Goal: Task Accomplishment & Management: Complete application form

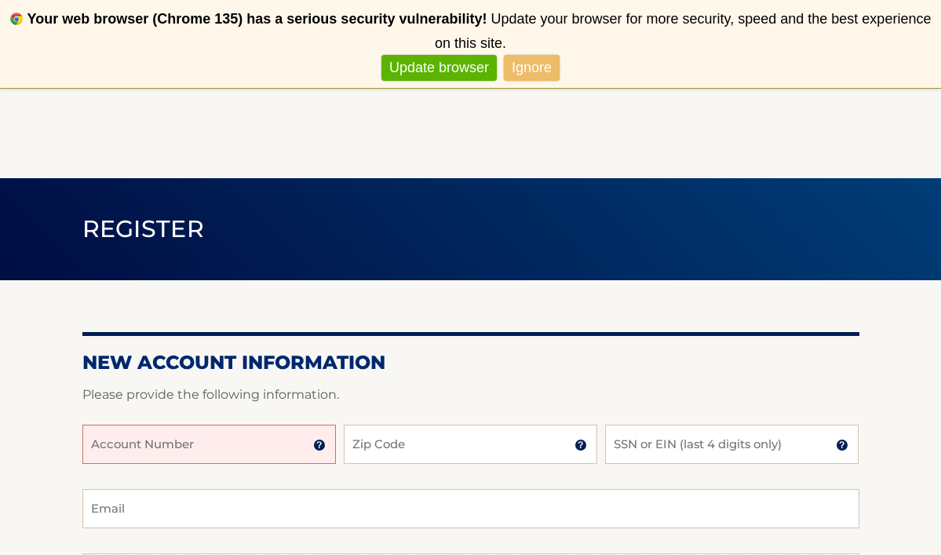
scroll to position [231, 0]
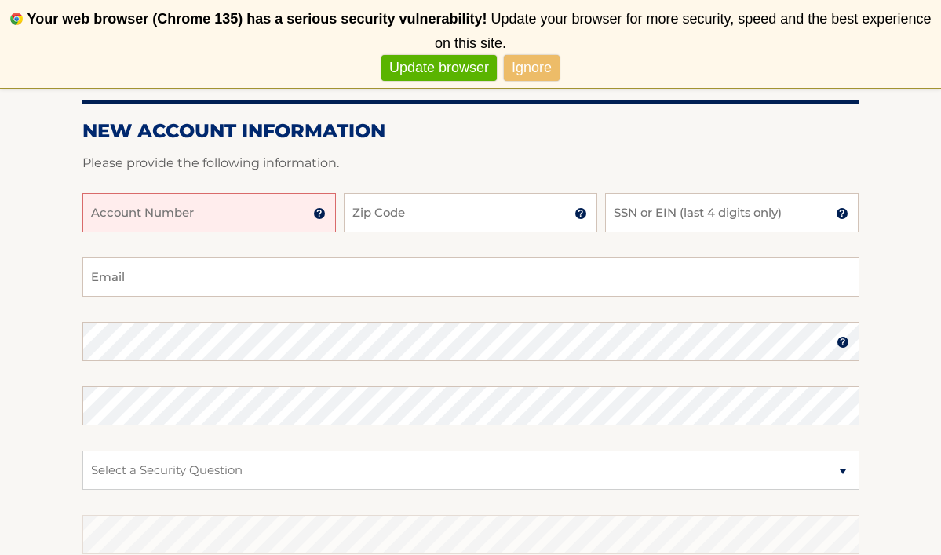
paste input "44455980413"
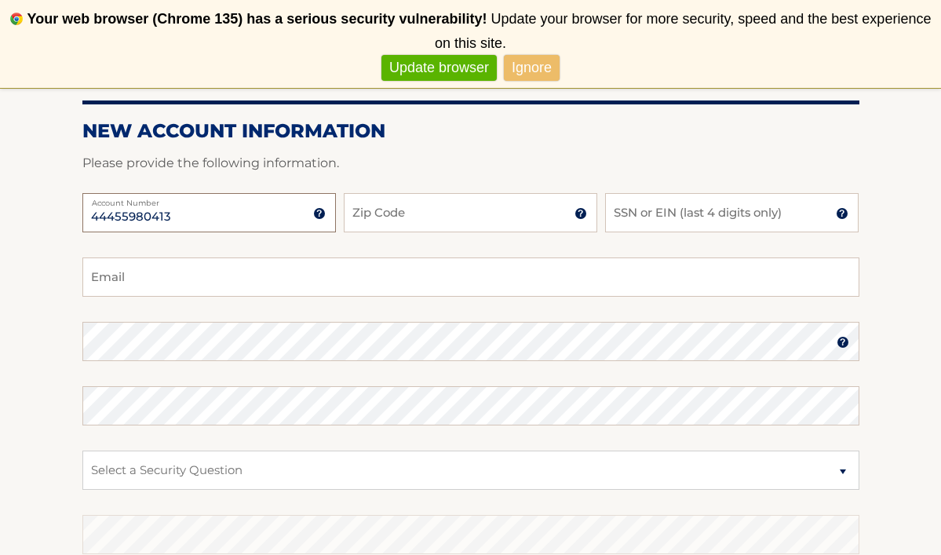
type input "44455980413"
click at [370, 211] on input "Zip Code" at bounding box center [470, 212] width 253 height 39
type input "10036"
click at [670, 195] on input "SSN or EIN (last 4 digits only)" at bounding box center [731, 212] width 253 height 39
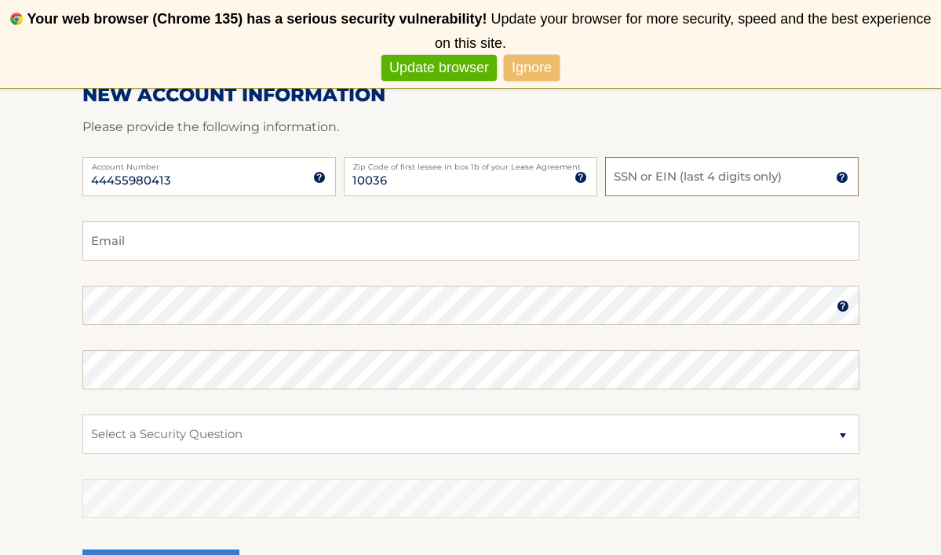
scroll to position [272, 0]
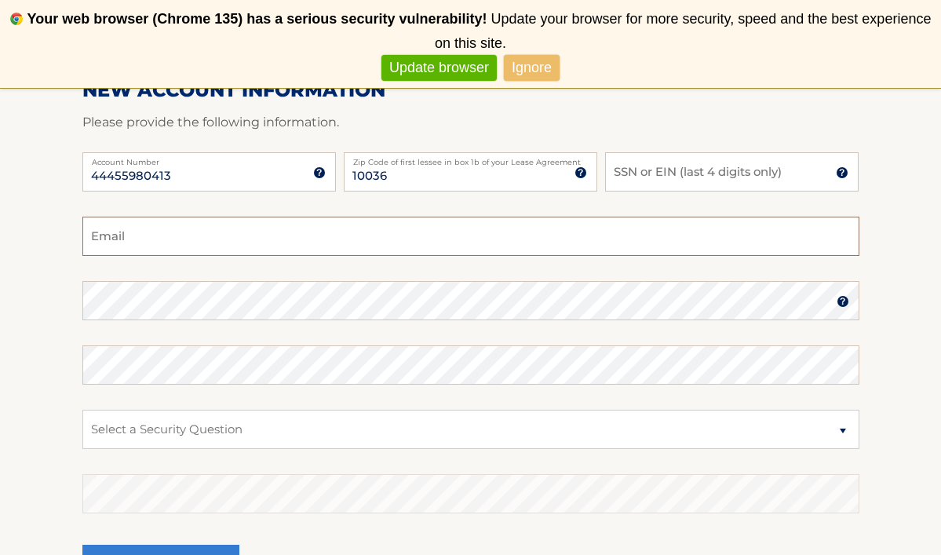
click at [642, 242] on input "Email" at bounding box center [470, 236] width 777 height 39
type input "l"
type input "[EMAIL_ADDRESS][DOMAIN_NAME]"
click at [338, 438] on select "Select a Security Question What was the name of your elementary school? What is…" at bounding box center [470, 429] width 777 height 39
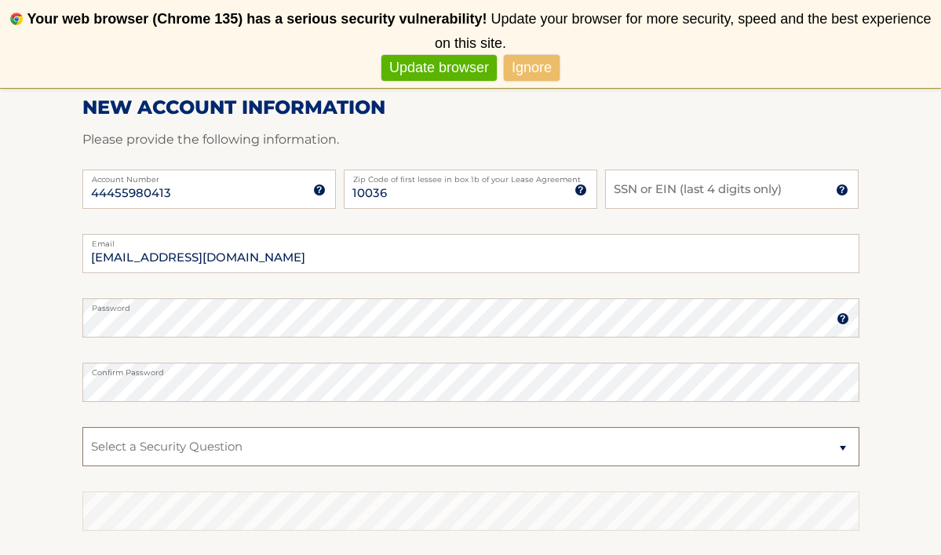
scroll to position [254, 0]
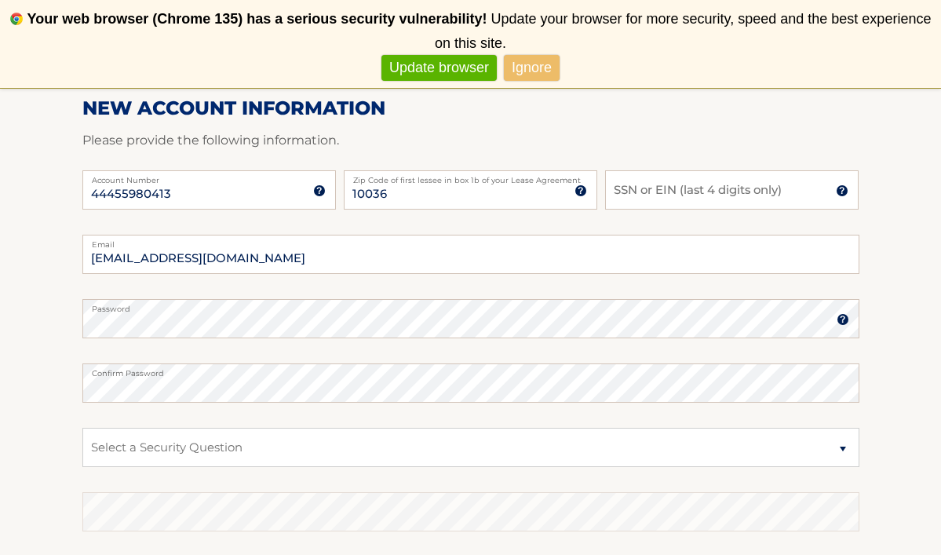
click at [844, 193] on img at bounding box center [842, 190] width 13 height 13
